Goal: Check status: Check status

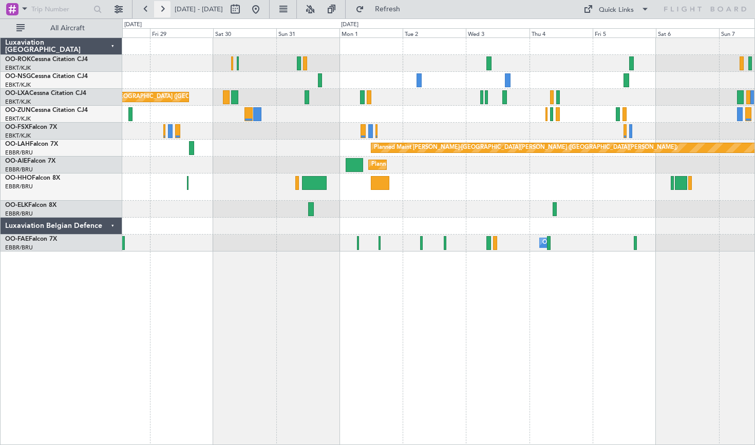
click at [162, 16] on button at bounding box center [162, 9] width 16 height 16
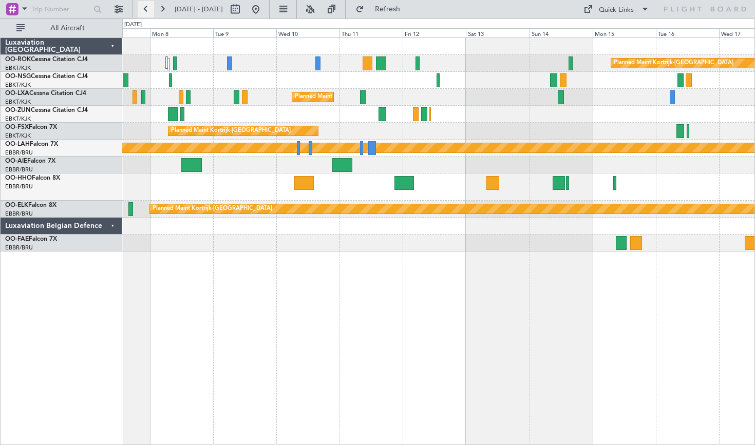
click at [149, 9] on button at bounding box center [146, 9] width 16 height 16
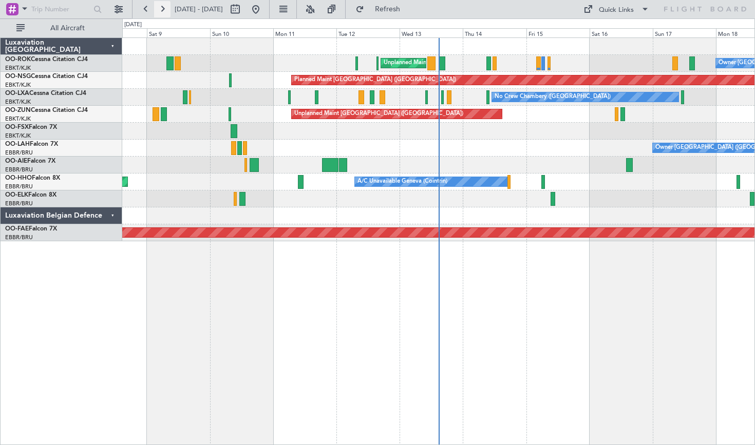
click at [165, 10] on button at bounding box center [162, 9] width 16 height 16
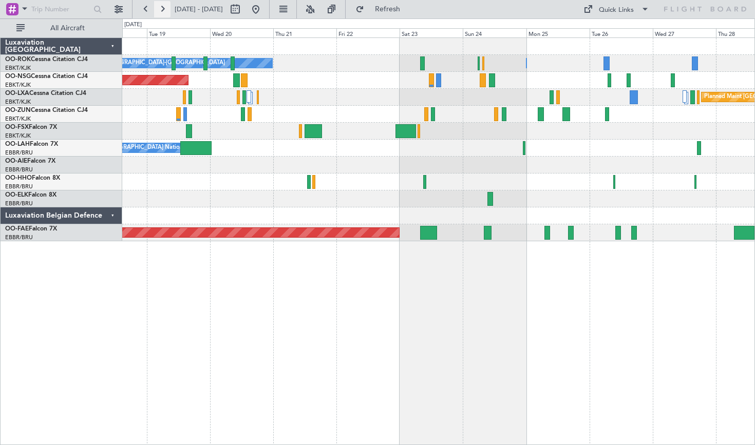
click at [158, 10] on button at bounding box center [162, 9] width 16 height 16
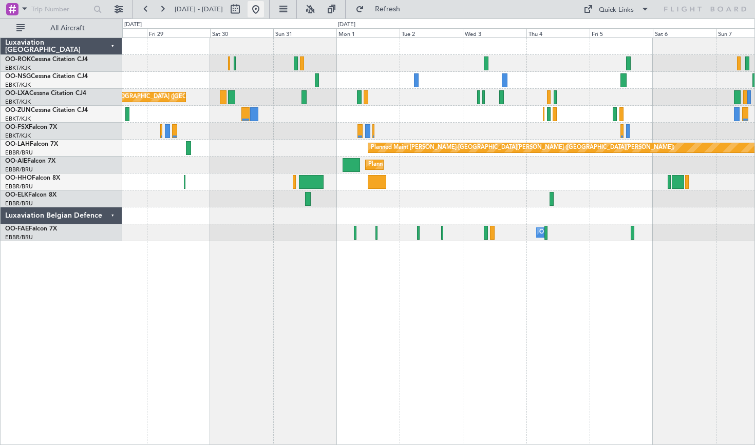
click at [264, 4] on button at bounding box center [256, 9] width 16 height 16
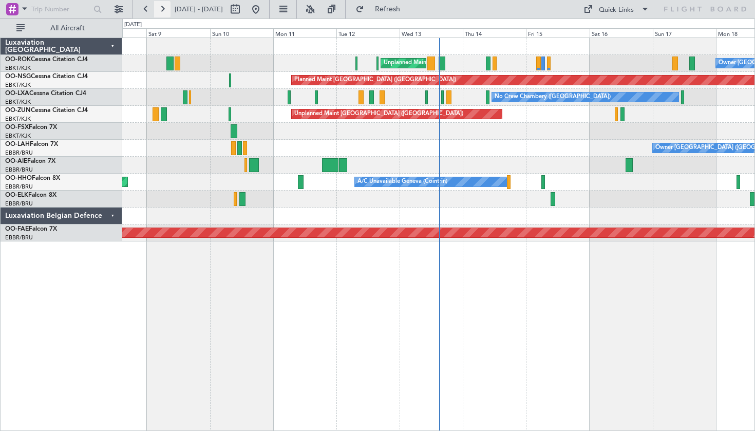
click at [166, 11] on button at bounding box center [162, 9] width 16 height 16
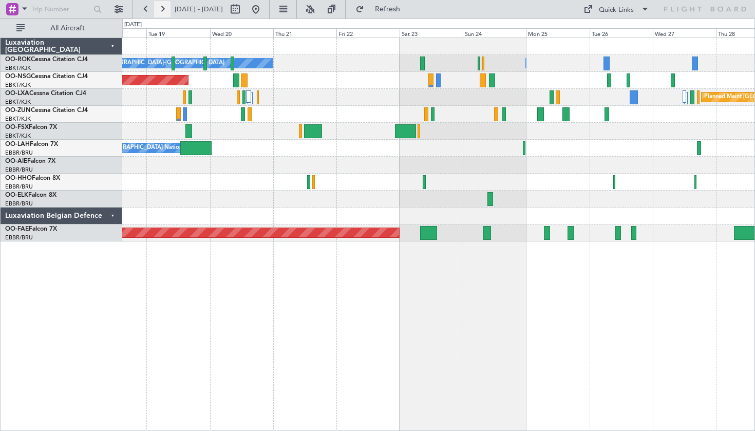
click at [168, 11] on button at bounding box center [162, 9] width 16 height 16
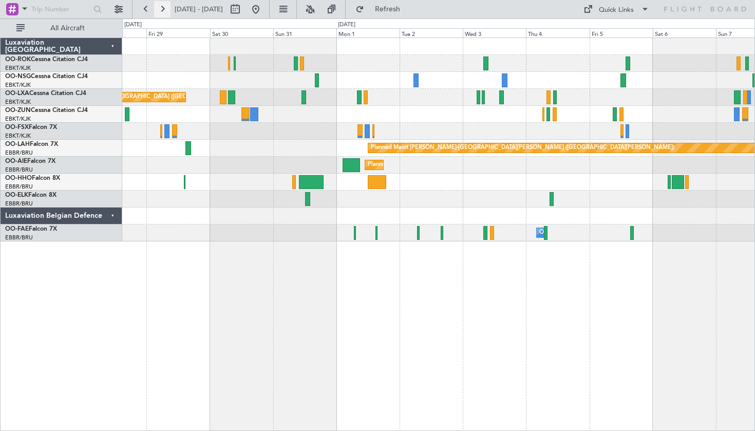
click at [165, 6] on button at bounding box center [162, 9] width 16 height 16
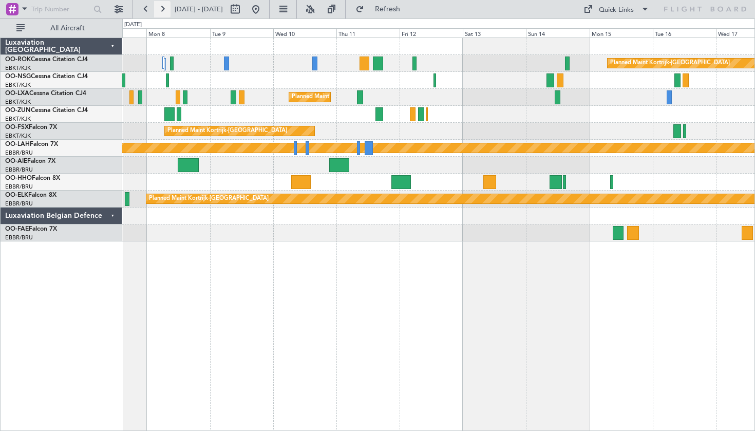
click at [165, 6] on button at bounding box center [162, 9] width 16 height 16
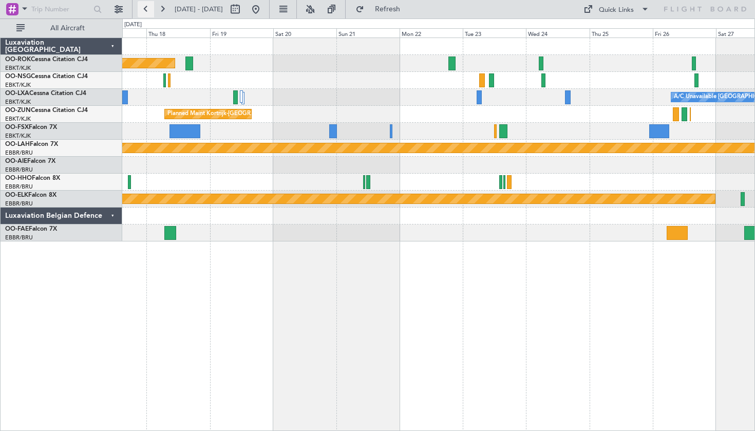
click at [146, 7] on button at bounding box center [146, 9] width 16 height 16
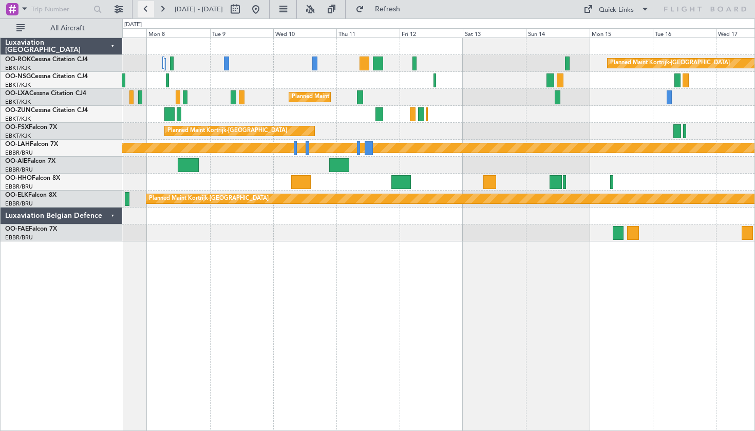
click at [147, 7] on button at bounding box center [146, 9] width 16 height 16
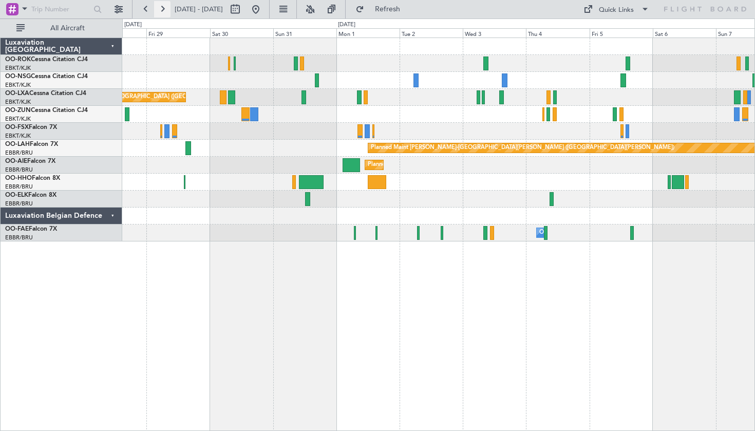
click at [168, 7] on button at bounding box center [162, 9] width 16 height 16
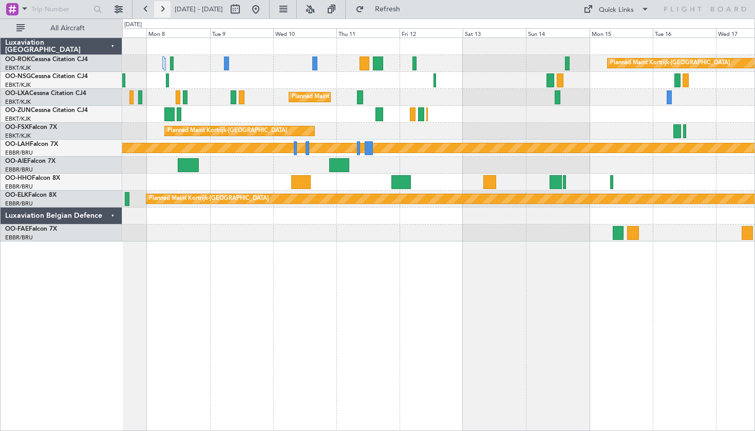
click at [168, 7] on button at bounding box center [162, 9] width 16 height 16
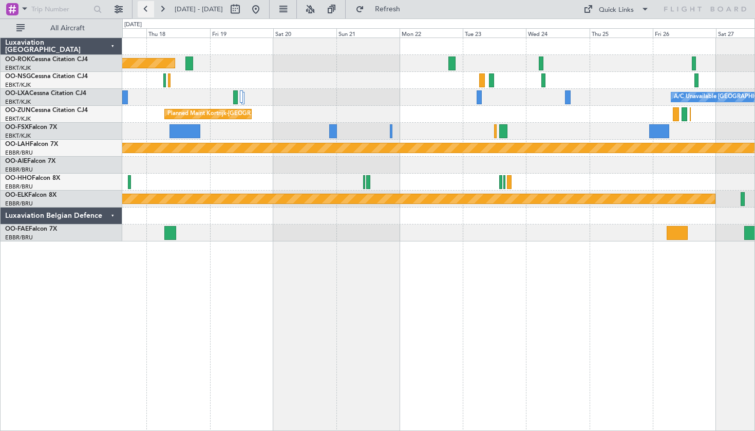
click at [147, 5] on button at bounding box center [146, 9] width 16 height 16
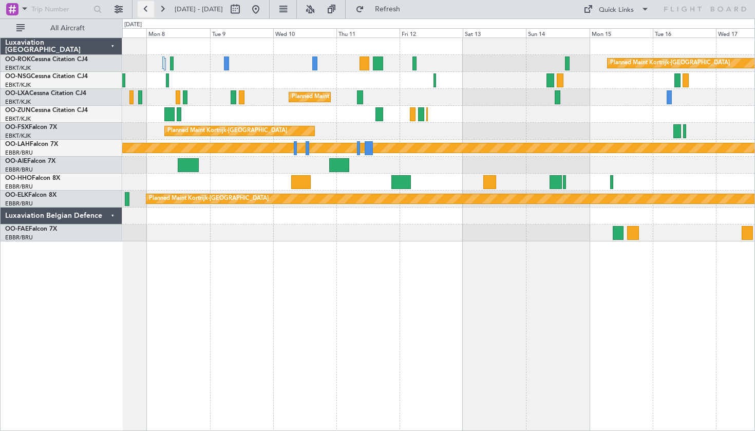
click at [146, 8] on button at bounding box center [146, 9] width 16 height 16
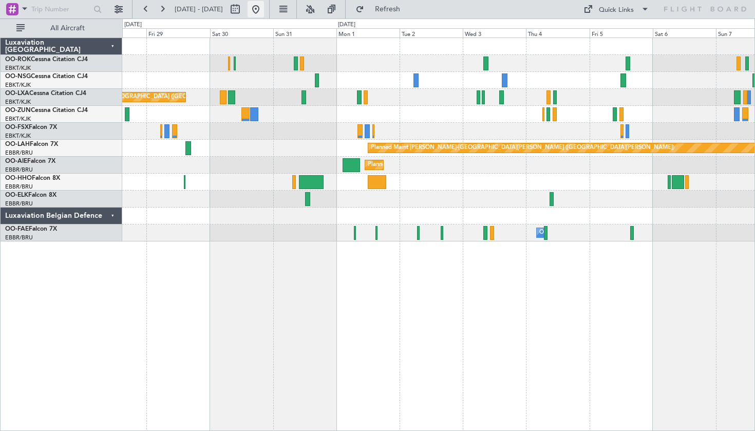
click at [264, 15] on button at bounding box center [256, 9] width 16 height 16
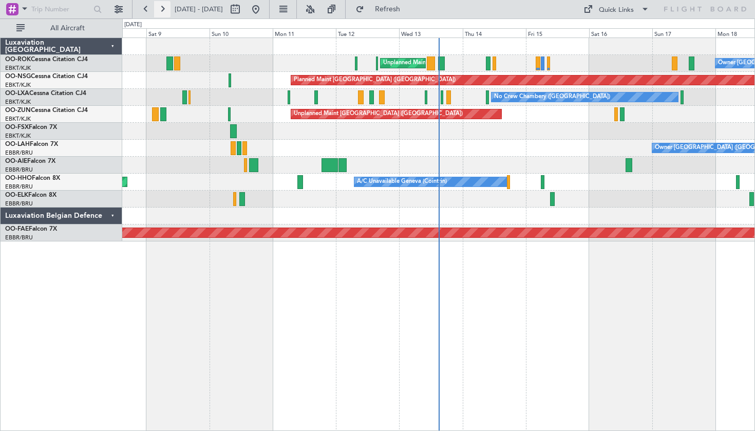
click at [165, 9] on button at bounding box center [162, 9] width 16 height 16
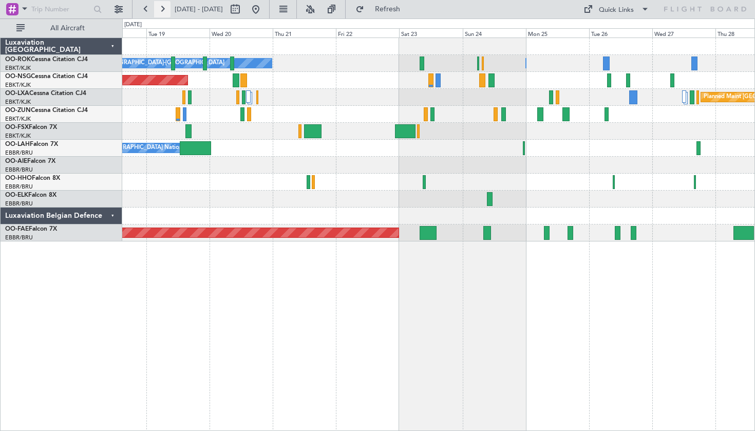
click at [165, 9] on button at bounding box center [162, 9] width 16 height 16
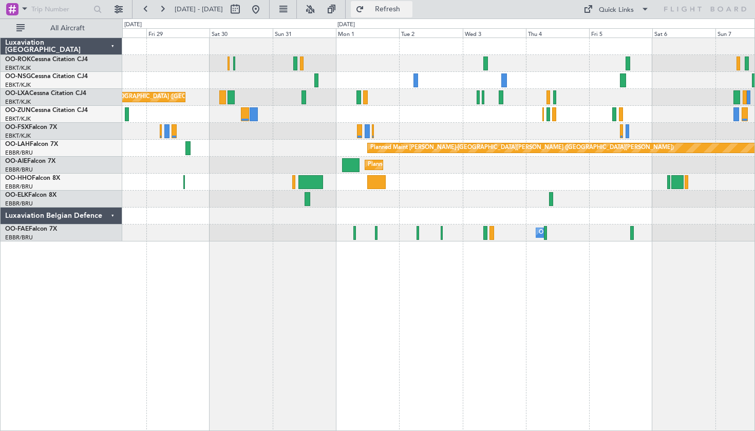
click at [395, 13] on button "Refresh" at bounding box center [382, 9] width 62 height 16
click at [396, 14] on button "Refresh" at bounding box center [382, 9] width 62 height 16
click at [146, 8] on button at bounding box center [146, 9] width 16 height 16
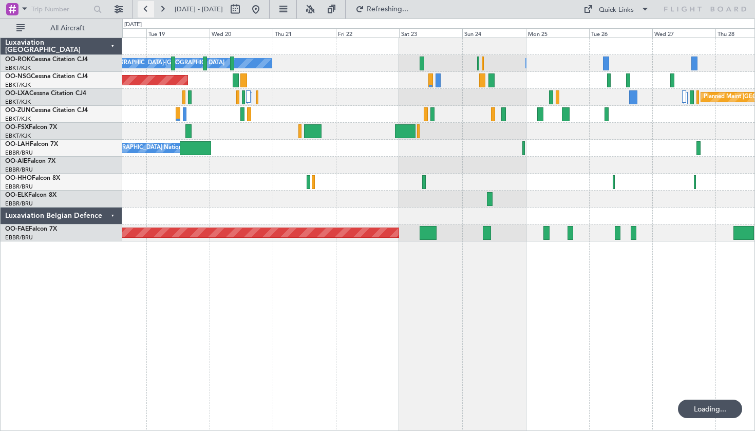
click at [146, 8] on button at bounding box center [146, 9] width 16 height 16
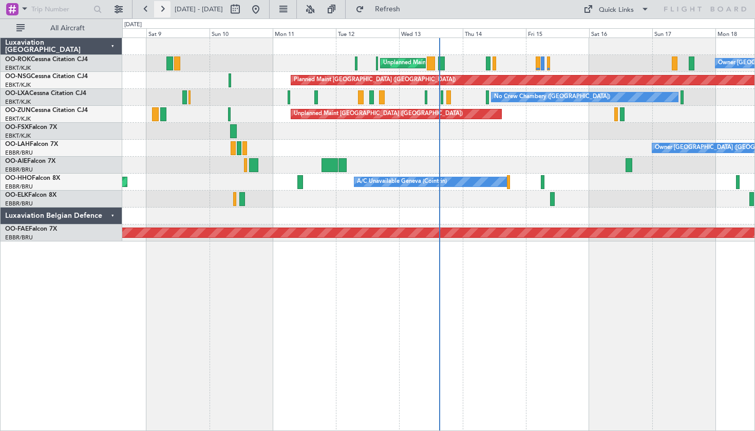
click at [164, 7] on button at bounding box center [162, 9] width 16 height 16
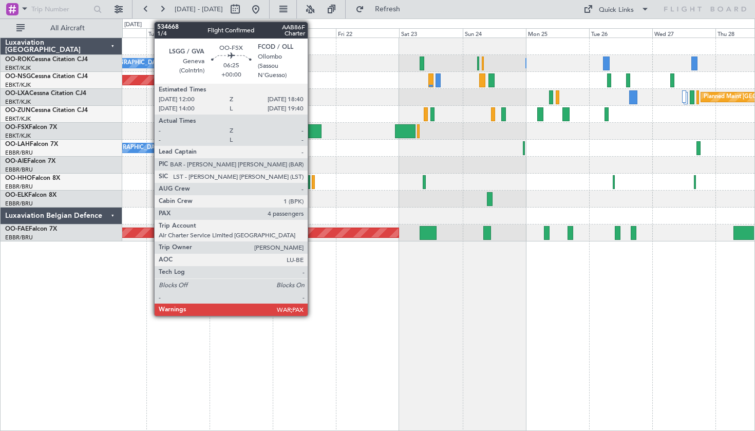
click at [313, 131] on div at bounding box center [313, 131] width 18 height 14
click at [160, 9] on button at bounding box center [162, 9] width 16 height 16
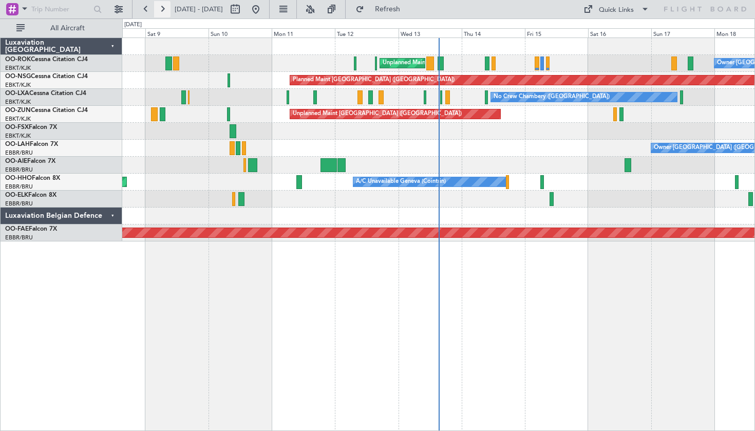
click at [165, 8] on button at bounding box center [162, 9] width 16 height 16
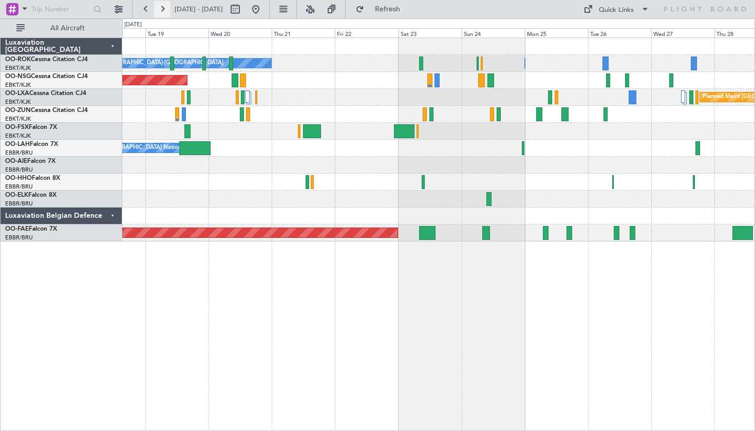
click at [166, 16] on button at bounding box center [162, 9] width 16 height 16
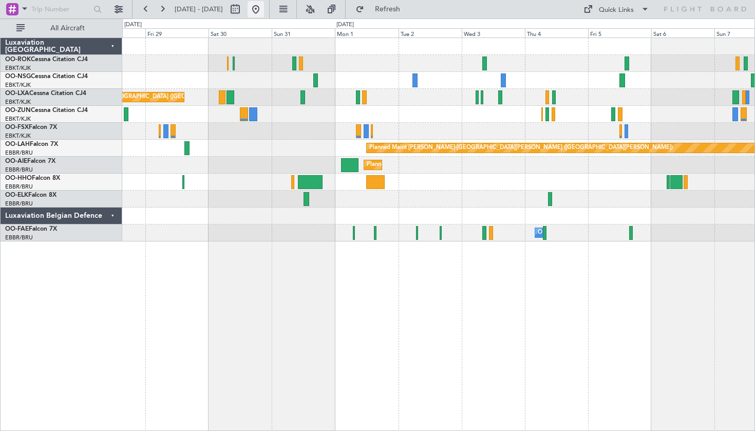
click at [264, 6] on button at bounding box center [256, 9] width 16 height 16
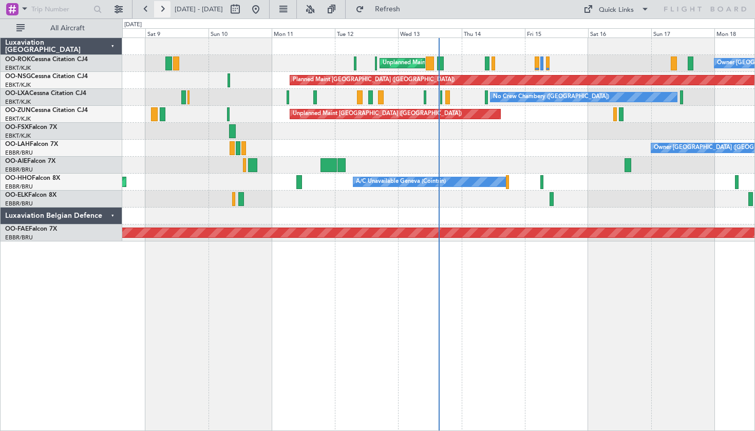
click at [162, 14] on button at bounding box center [162, 9] width 16 height 16
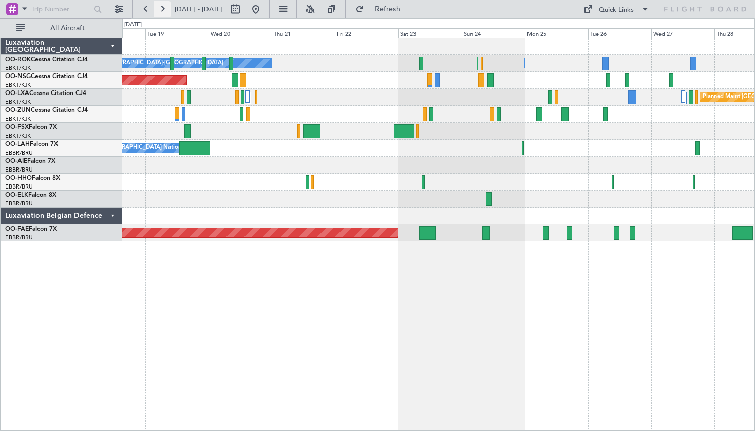
click at [162, 14] on button at bounding box center [162, 9] width 16 height 16
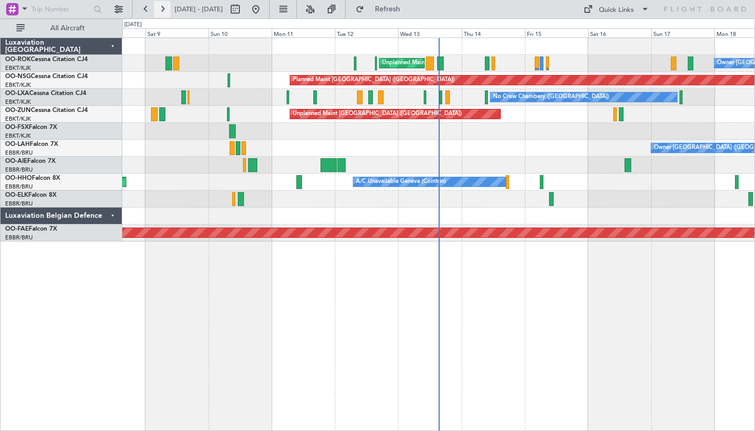
click at [162, 13] on button at bounding box center [162, 9] width 16 height 16
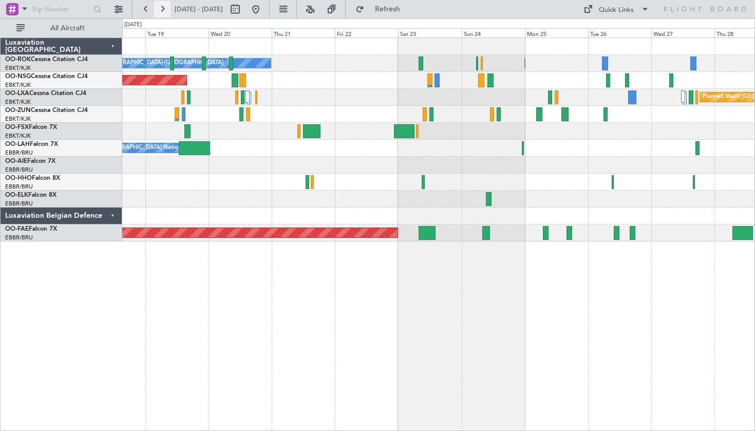
click at [160, 6] on button at bounding box center [162, 9] width 16 height 16
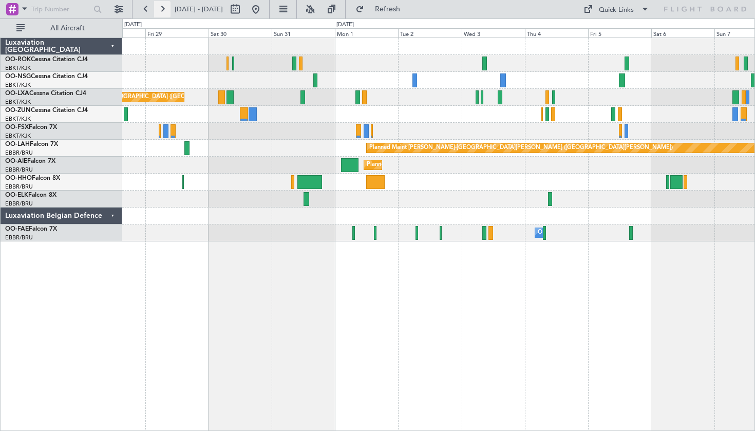
click at [165, 11] on button at bounding box center [162, 9] width 16 height 16
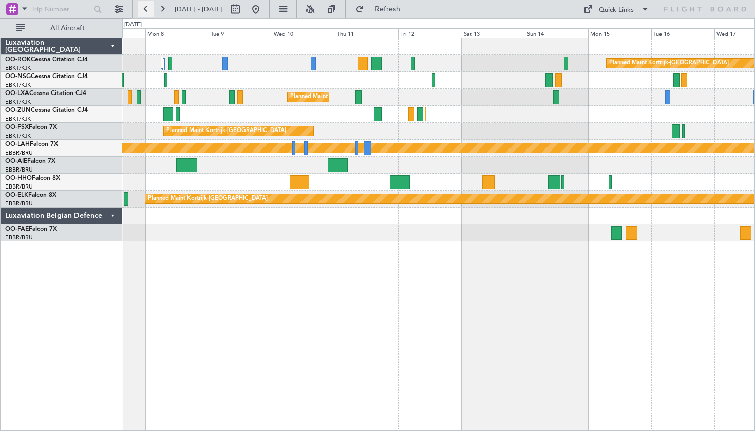
click at [148, 6] on button at bounding box center [146, 9] width 16 height 16
